Goal: Task Accomplishment & Management: Complete application form

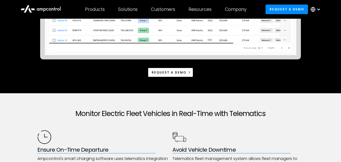
scroll to position [202, 0]
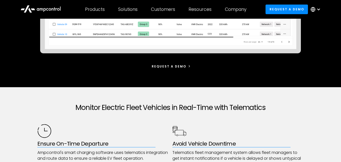
click at [191, 67] on link "Request a demo" at bounding box center [170, 66] width 45 height 9
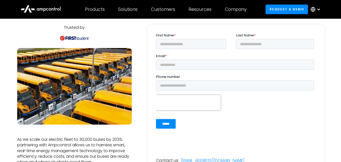
scroll to position [51, 0]
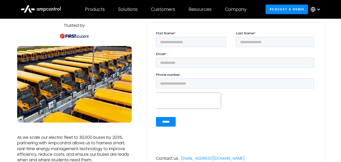
click at [171, 40] on input "First Name *" at bounding box center [191, 42] width 70 height 10
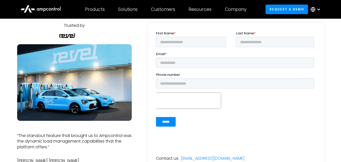
type input "*"
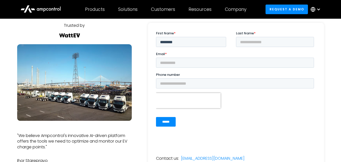
type input "********"
click at [275, 46] on input "Last Name *" at bounding box center [275, 42] width 78 height 10
type input "*"
click at [202, 63] on input "Email *" at bounding box center [235, 63] width 158 height 10
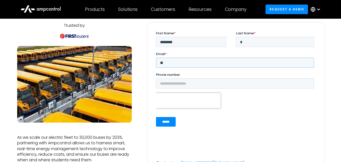
type input "*"
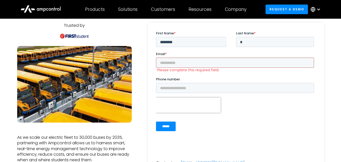
click at [202, 63] on input "Email *" at bounding box center [235, 63] width 158 height 10
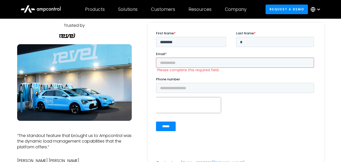
type input "*"
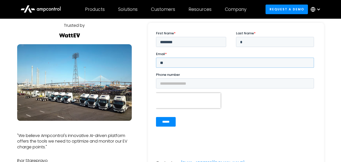
type input "*"
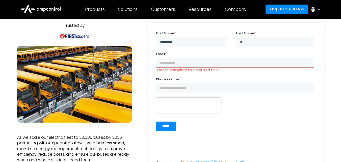
click at [202, 63] on input "Email *" at bounding box center [235, 63] width 158 height 10
drag, startPoint x: 248, startPoint y: 44, endPoint x: 217, endPoint y: 39, distance: 31.3
click at [217, 39] on fieldset "First Name * ******** Last Name * *" at bounding box center [236, 41] width 160 height 21
click at [192, 62] on input "Email *" at bounding box center [235, 63] width 158 height 10
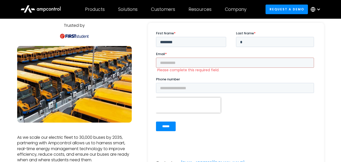
click at [84, 37] on div at bounding box center [75, 35] width 32 height 6
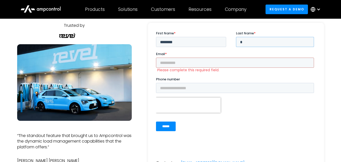
drag, startPoint x: 246, startPoint y: 43, endPoint x: 232, endPoint y: 41, distance: 14.8
click at [232, 41] on fieldset "First Name * ******** Last Name * *" at bounding box center [236, 41] width 160 height 21
click at [189, 43] on input "********" at bounding box center [191, 42] width 70 height 10
click at [220, 64] on input "Email *" at bounding box center [235, 63] width 158 height 10
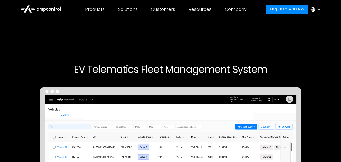
scroll to position [202, 0]
